Goal: Task Accomplishment & Management: Manage account settings

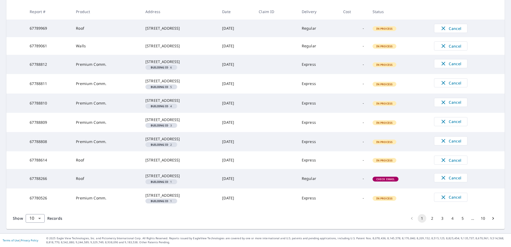
scroll to position [134, 0]
click at [431, 223] on button "2" at bounding box center [432, 218] width 9 height 9
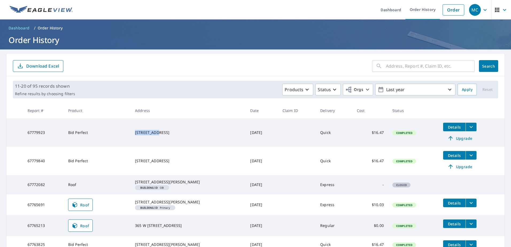
drag, startPoint x: 157, startPoint y: 130, endPoint x: 134, endPoint y: 130, distance: 23.0
click at [134, 130] on td "[STREET_ADDRESS]" at bounding box center [188, 132] width 115 height 28
copy div "140 s 400 w"
drag, startPoint x: 188, startPoint y: 165, endPoint x: 132, endPoint y: 157, distance: 56.1
click at [132, 157] on td "[STREET_ADDRESS]" at bounding box center [188, 161] width 115 height 28
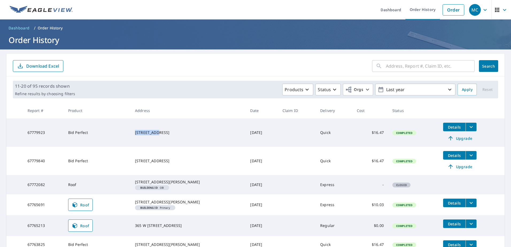
copy div "[STREET_ADDRESS]"
click at [468, 153] on icon "filesDropdownBtn-67779840" at bounding box center [471, 155] width 6 height 6
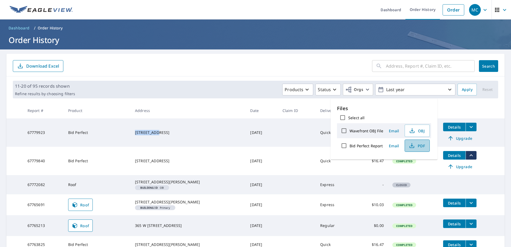
click at [417, 146] on span "PDF" at bounding box center [416, 146] width 17 height 6
click at [322, 26] on ol "Dashboard / Order History" at bounding box center [255, 28] width 498 height 9
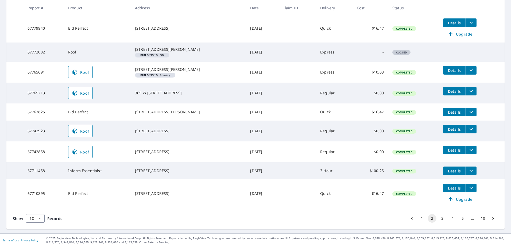
scroll to position [146, 0]
click at [421, 218] on button "1" at bounding box center [422, 218] width 9 height 9
